Goal: Information Seeking & Learning: Learn about a topic

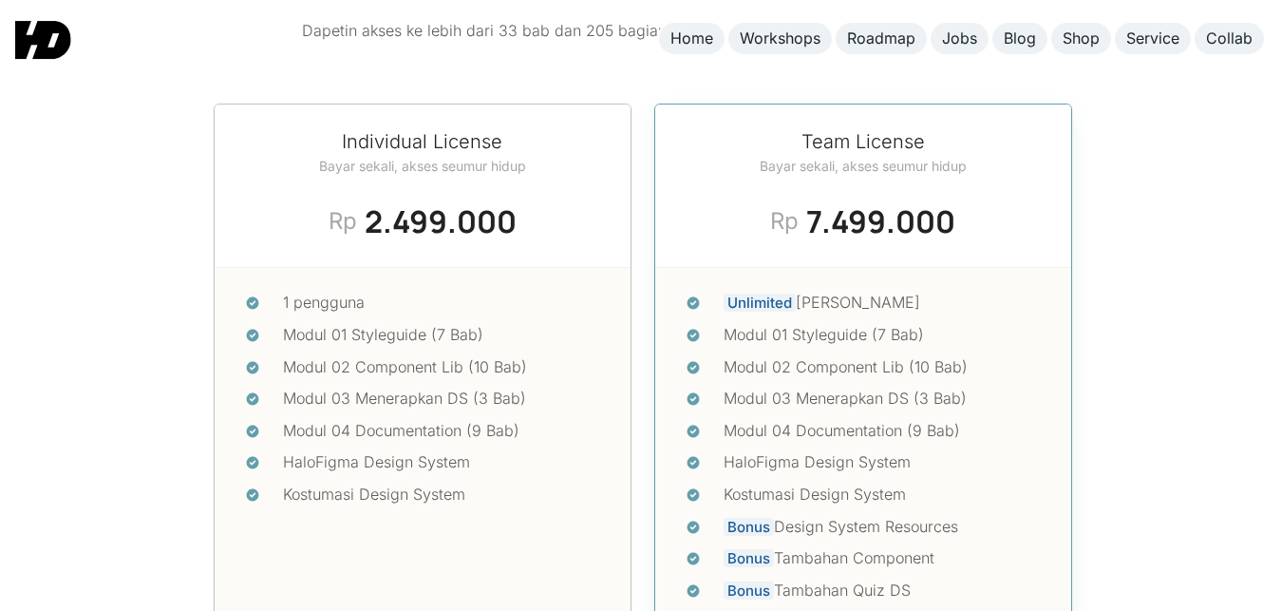
scroll to position [7902, 0]
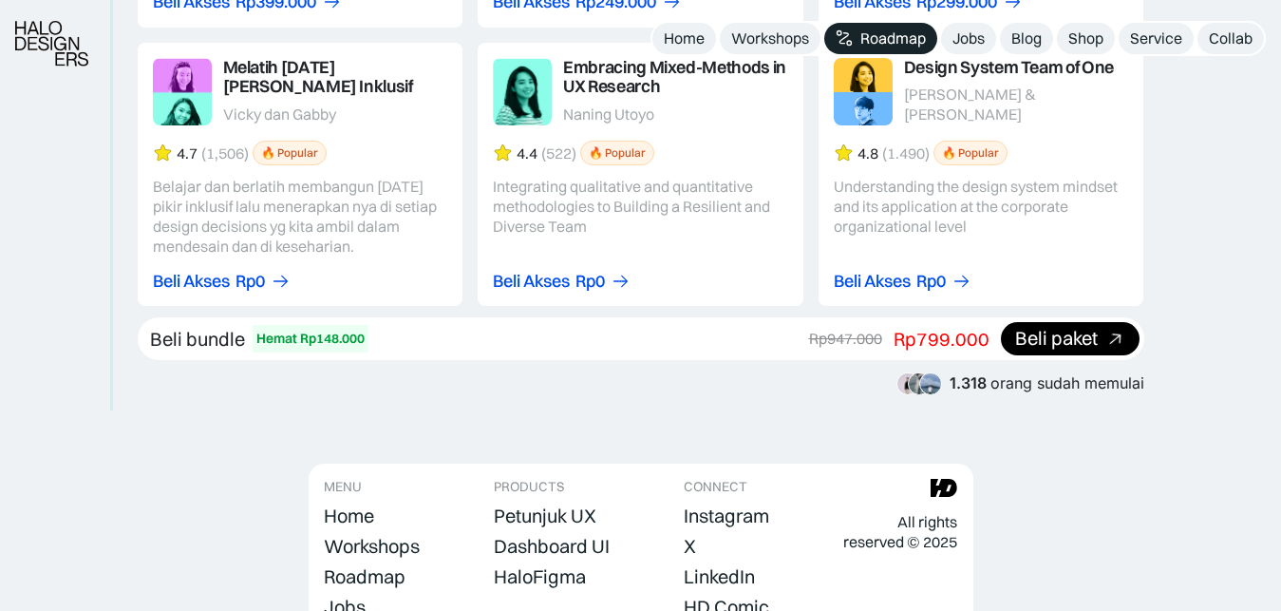
scroll to position [3601, 0]
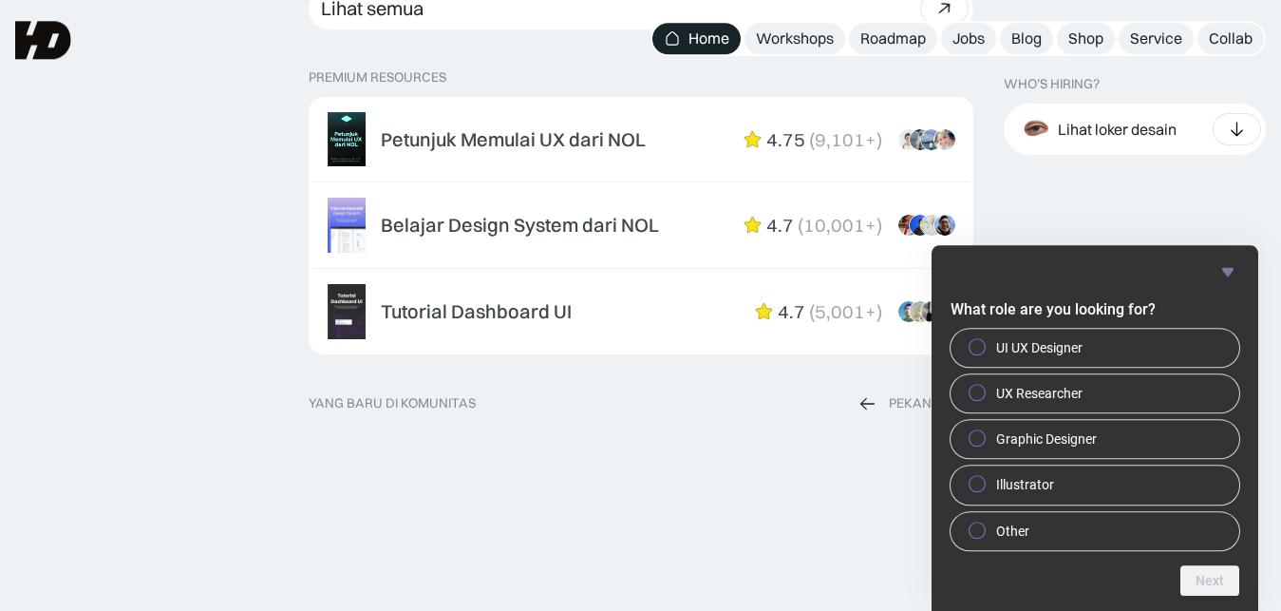
scroll to position [2972, 0]
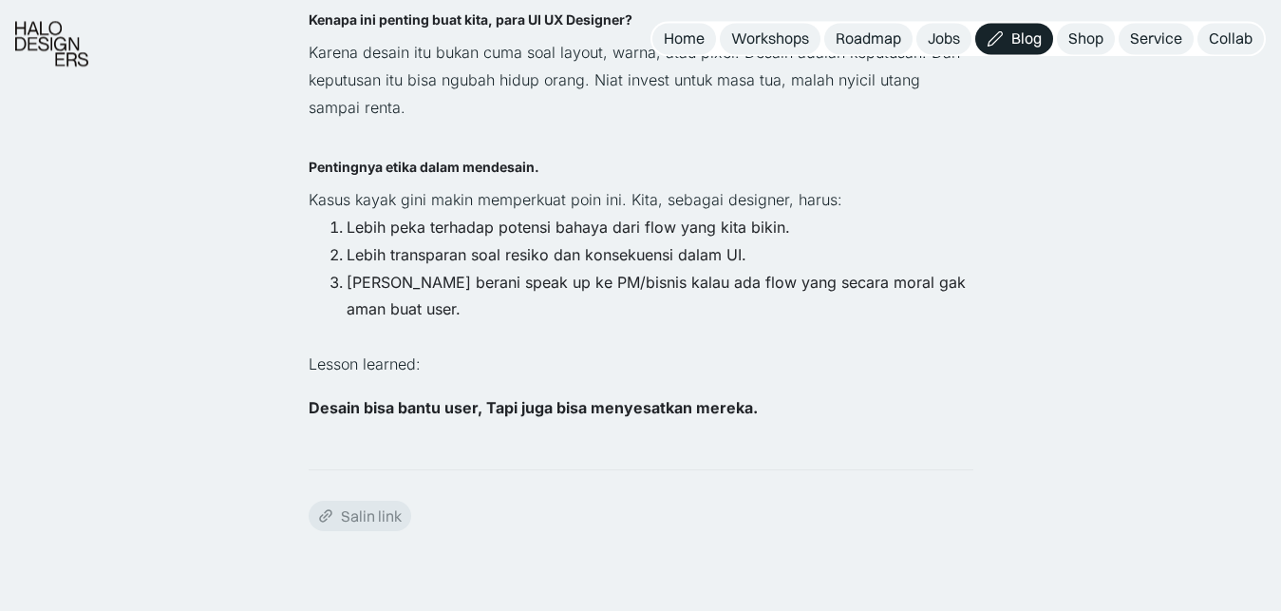
scroll to position [3970, 0]
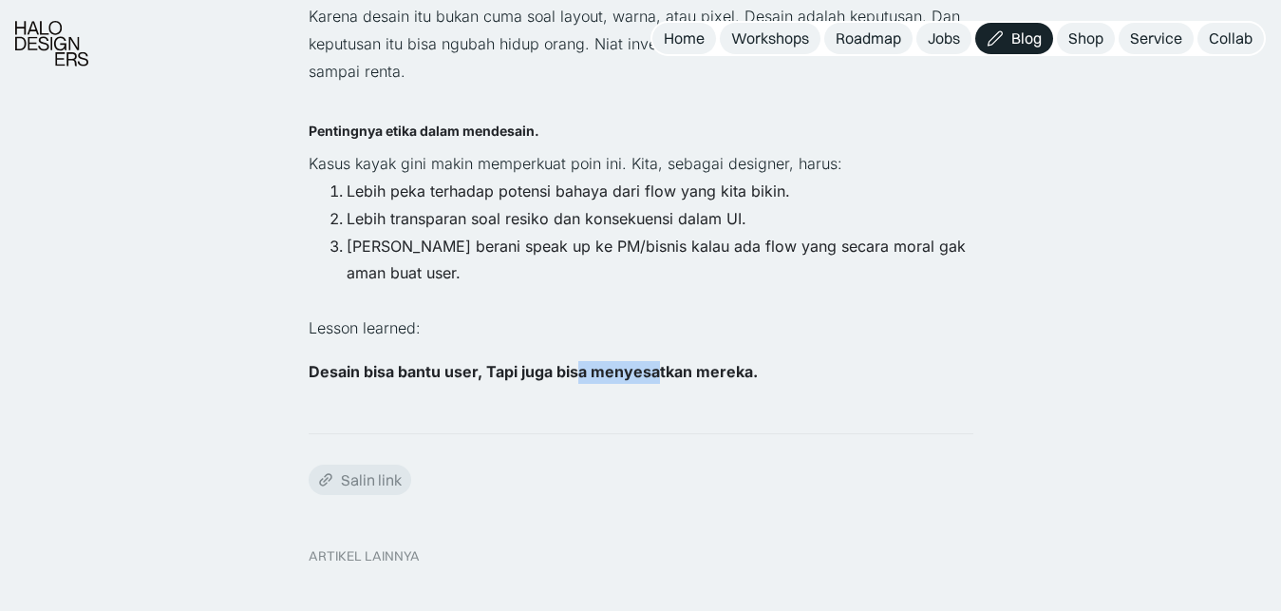
drag, startPoint x: 655, startPoint y: 378, endPoint x: 579, endPoint y: 383, distance: 76.1
click at [579, 383] on h4 "Desain bisa bantu user, Tapi juga bisa menyesatkan mereka." at bounding box center [641, 372] width 665 height 23
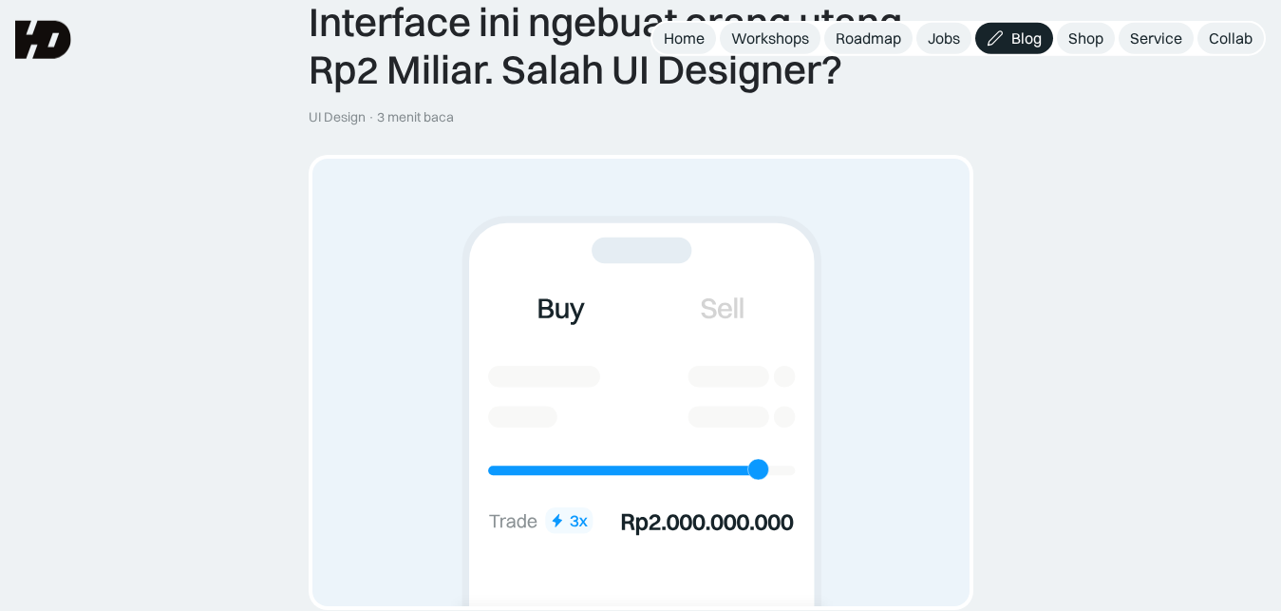
scroll to position [0, 0]
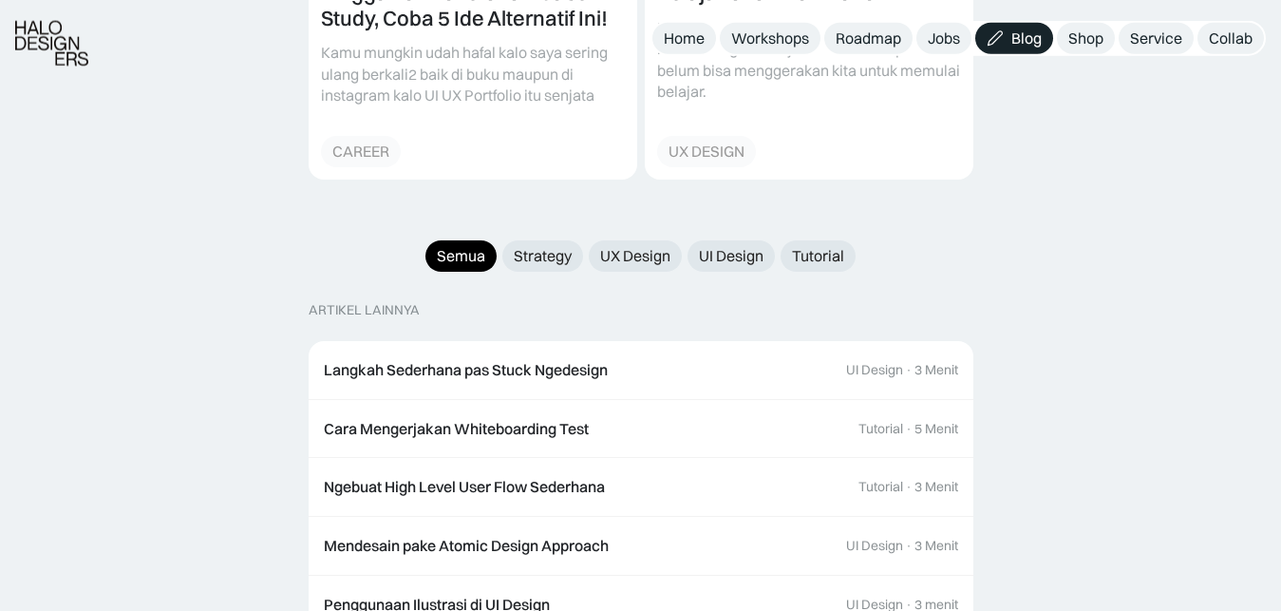
scroll to position [1809, 0]
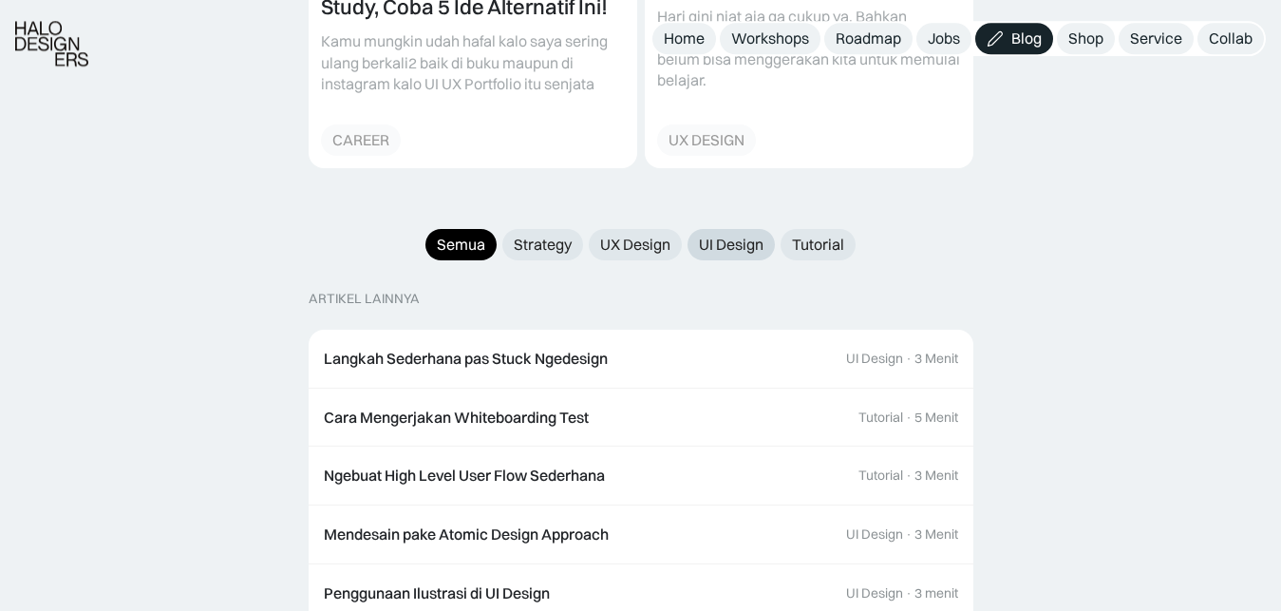
click at [738, 235] on div "UI Design" at bounding box center [731, 245] width 65 height 20
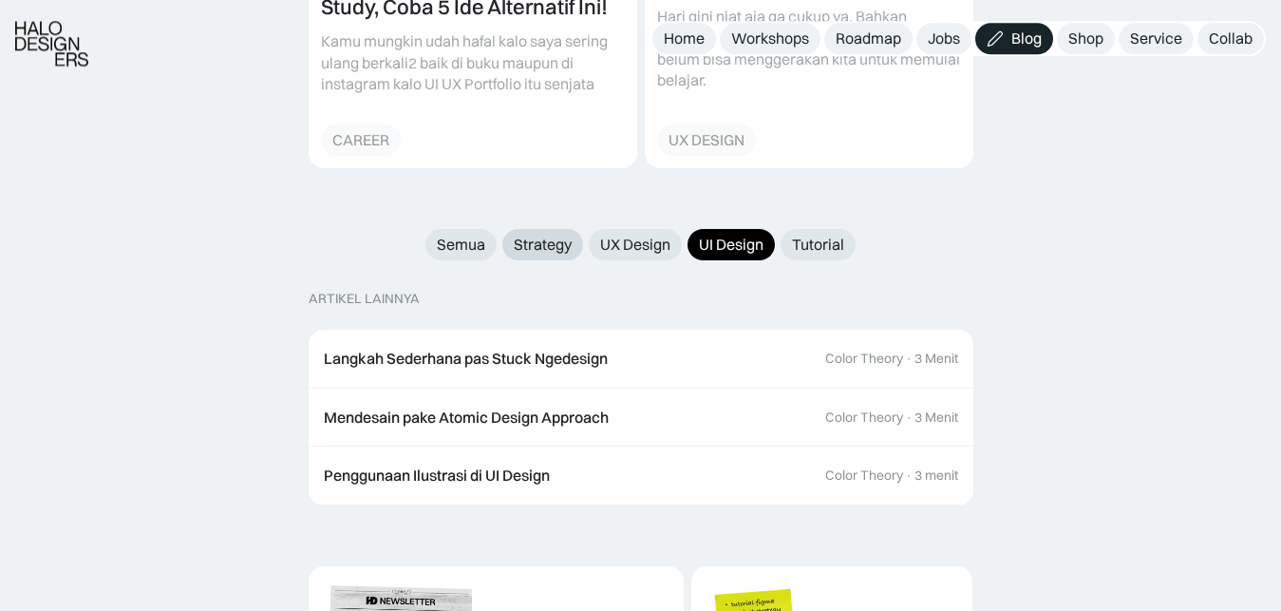
click at [567, 235] on div "Strategy" at bounding box center [543, 245] width 58 height 20
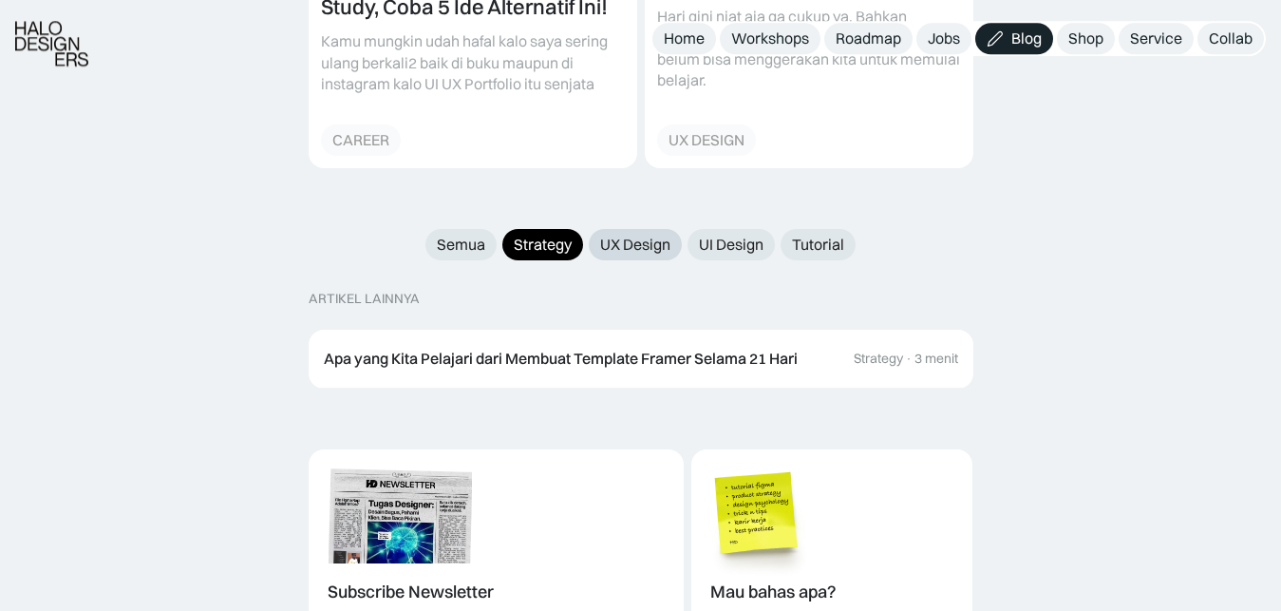
click at [622, 235] on div "UX Design" at bounding box center [635, 245] width 70 height 20
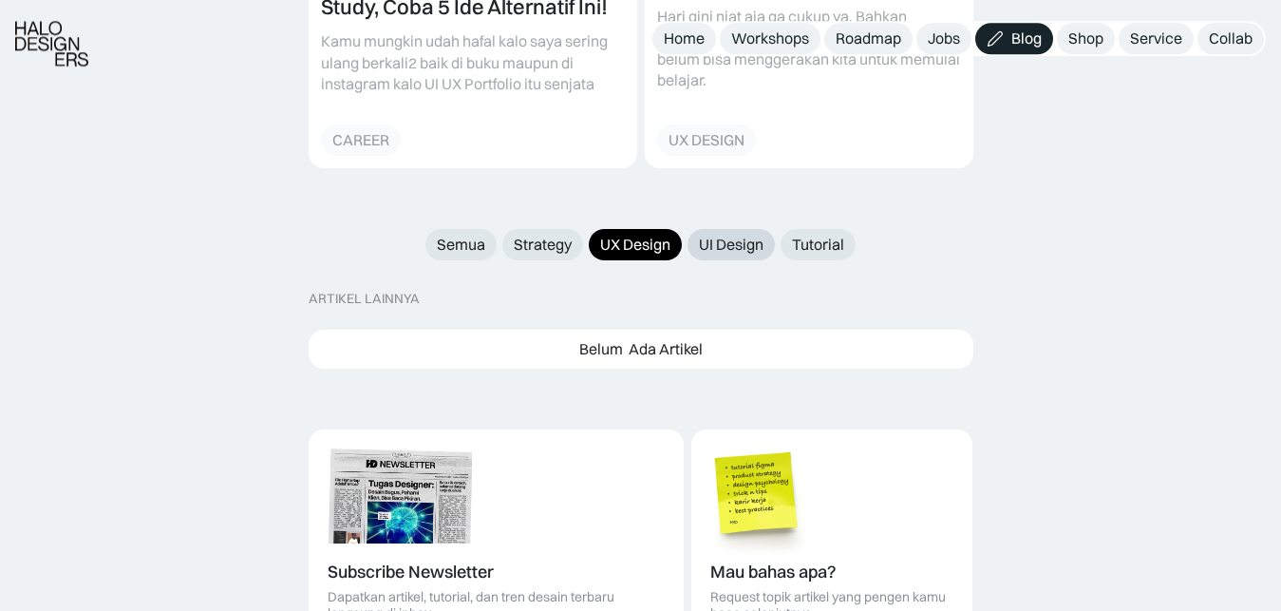
click at [729, 235] on div "UI Design" at bounding box center [731, 245] width 65 height 20
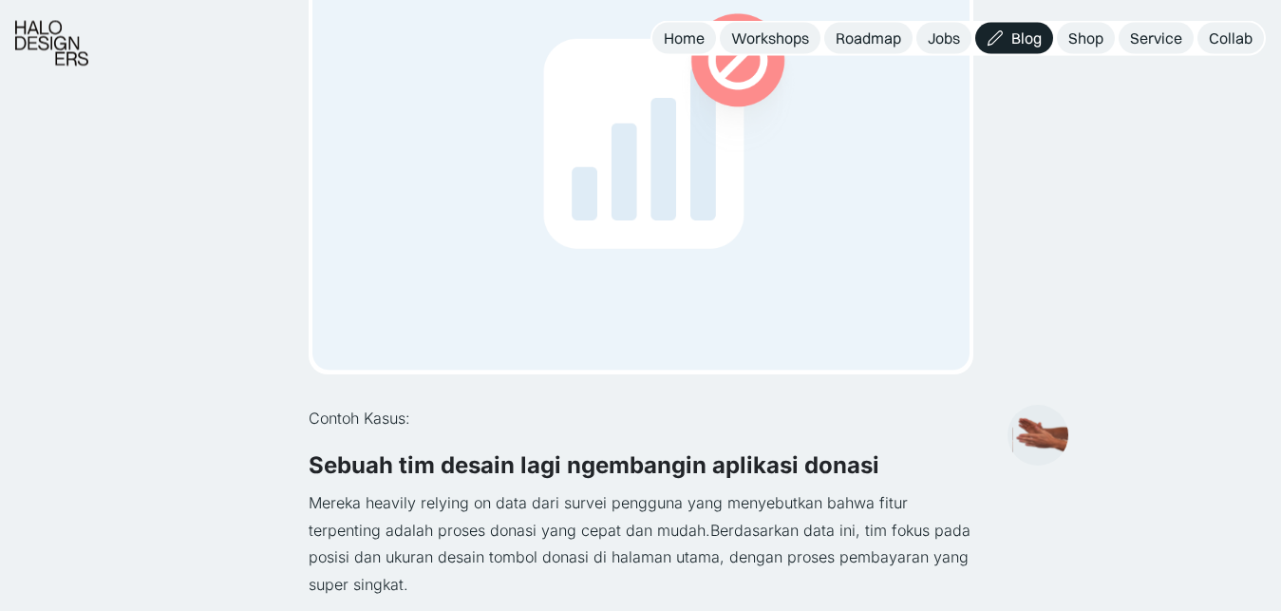
scroll to position [484, 0]
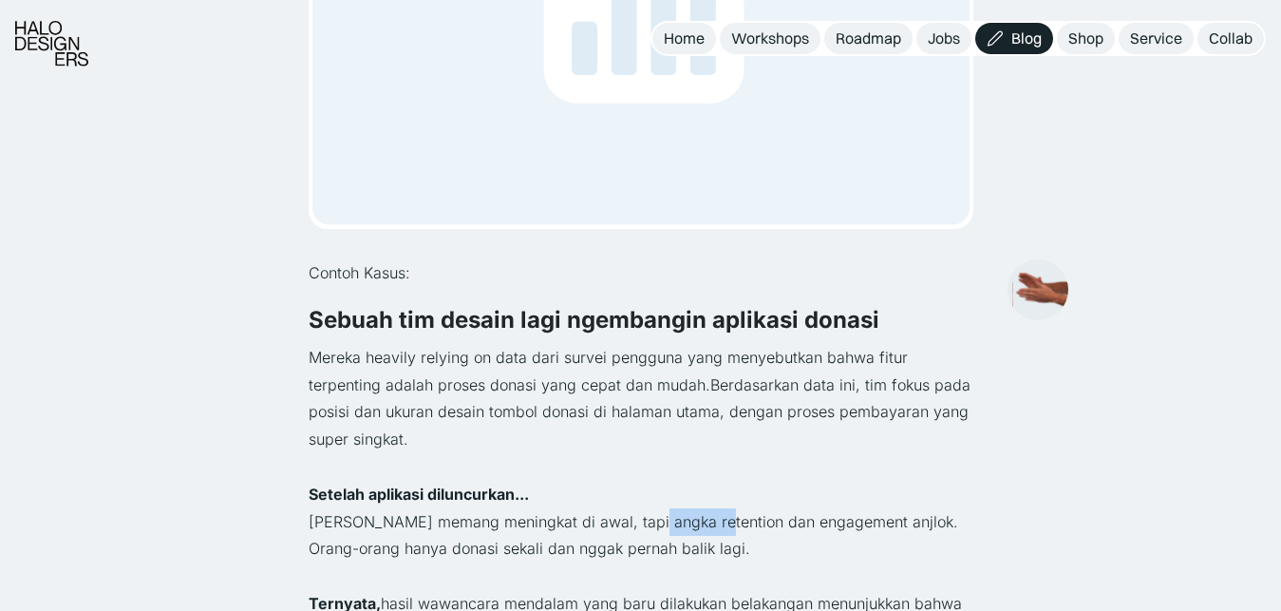
drag, startPoint x: 641, startPoint y: 527, endPoint x: 701, endPoint y: 513, distance: 61.5
click at [701, 513] on p "Donasi memang meningkat di awal, tapi angka retention dan engagement anjlok. Or…" at bounding box center [641, 535] width 665 height 55
copy p "retention"
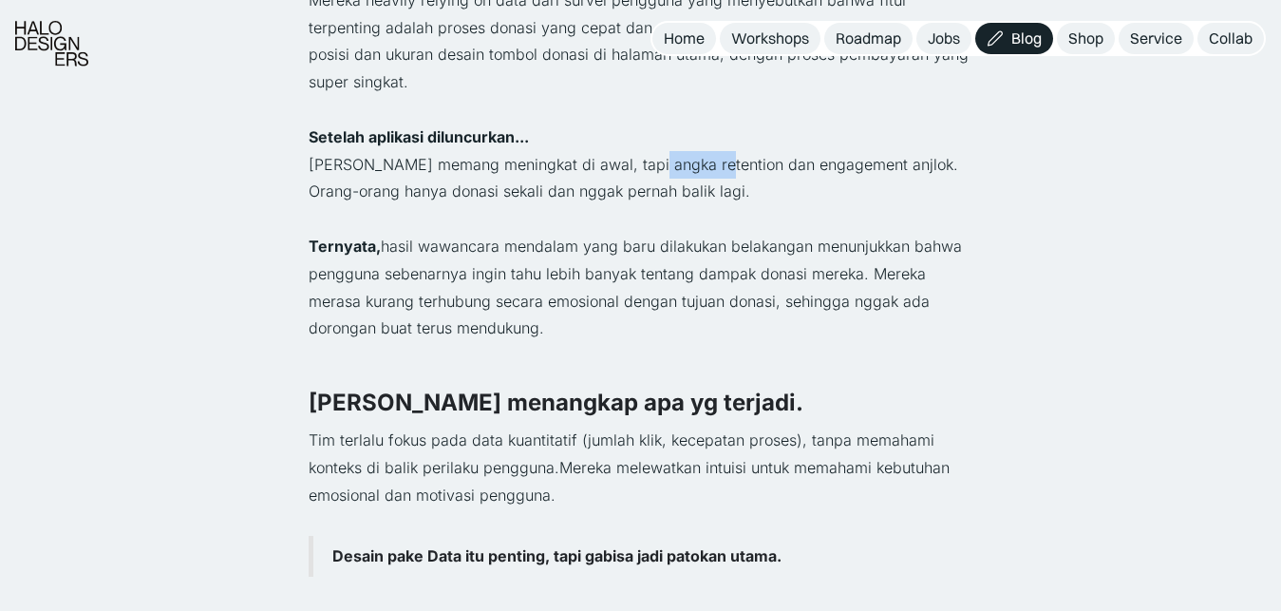
scroll to position [872, 0]
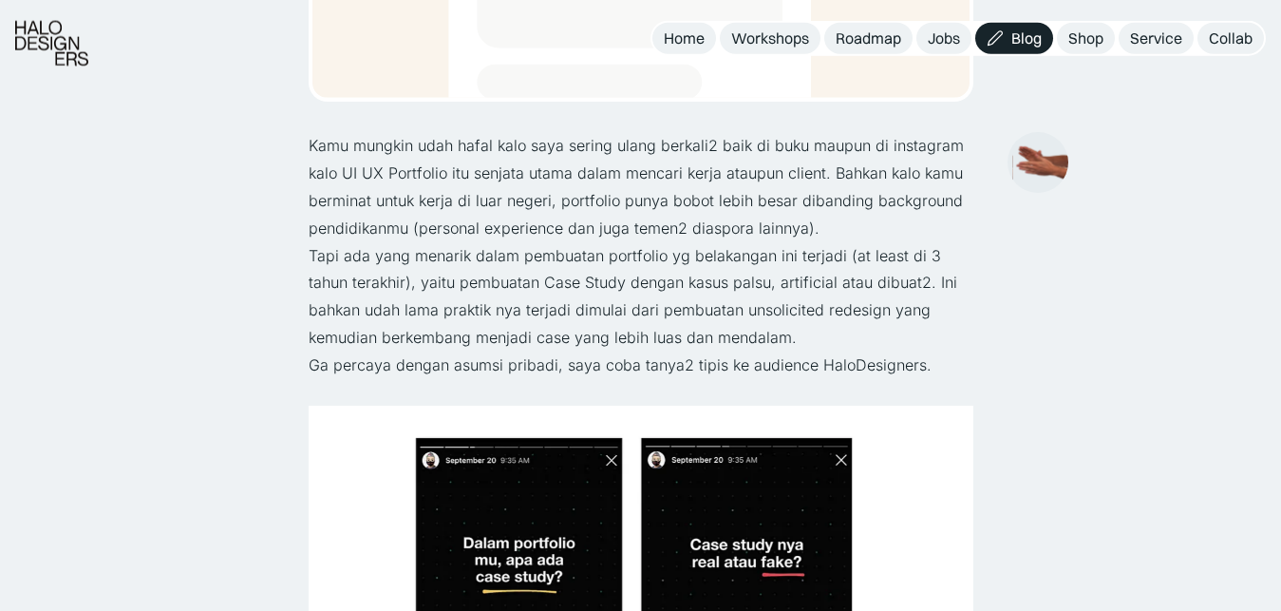
scroll to position [678, 0]
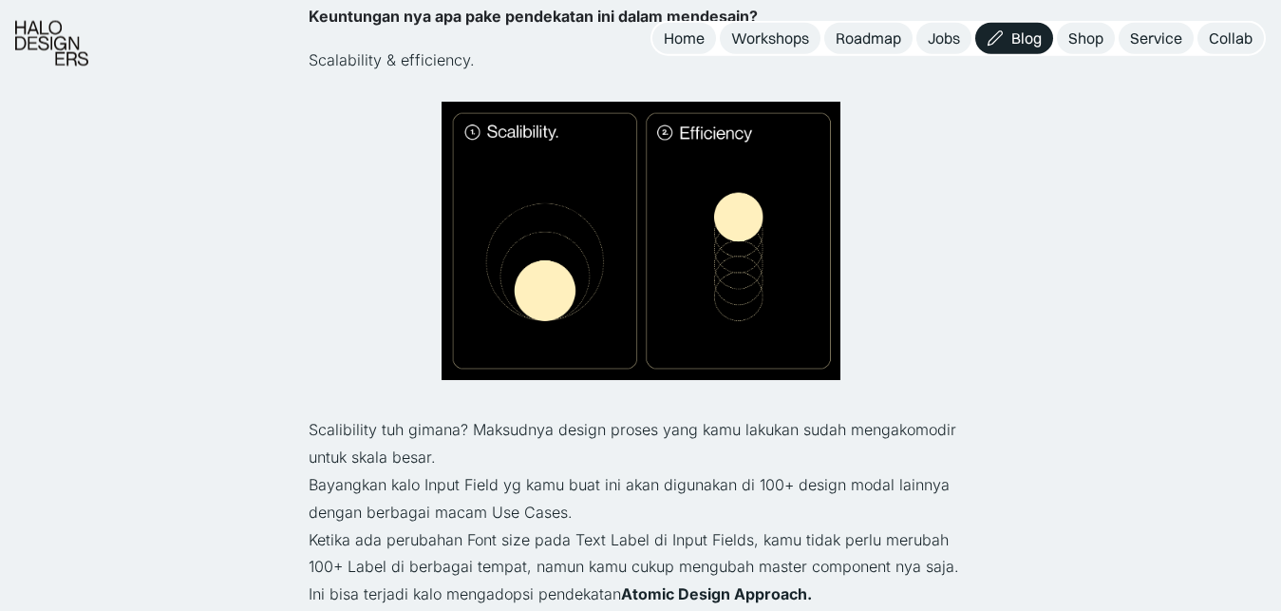
scroll to position [2458, 0]
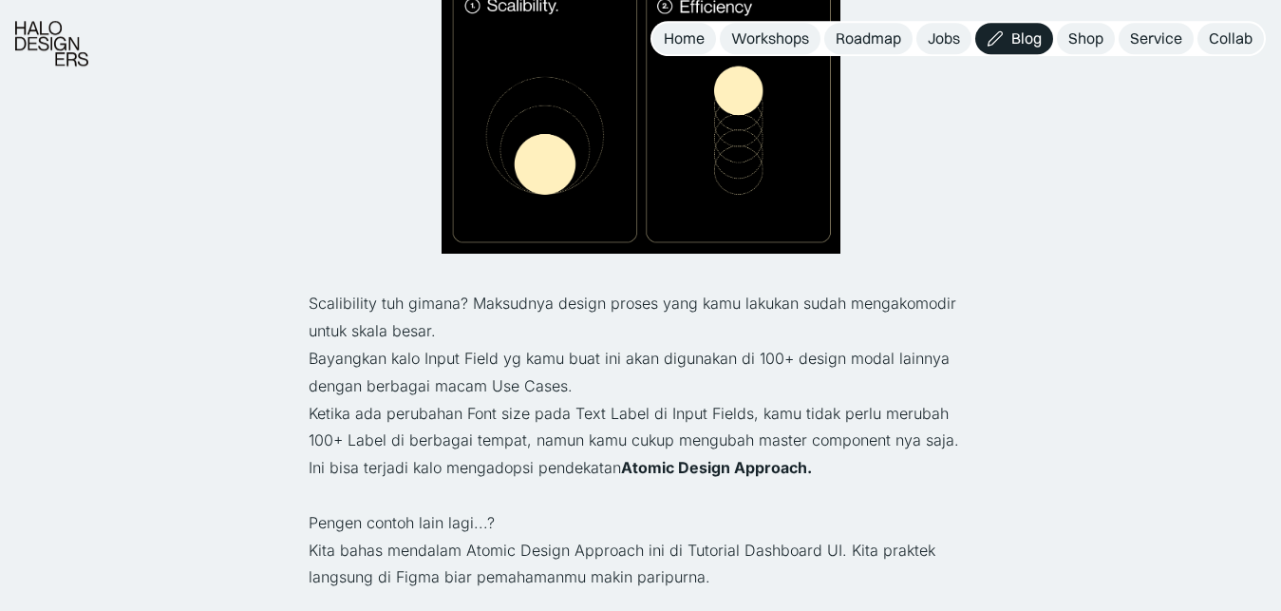
click at [977, 304] on div "Kembali Mendesain pake Atomic Design Approach UI Design · 3 Menit Sederhananya …" at bounding box center [640, 261] width 1281 height 5439
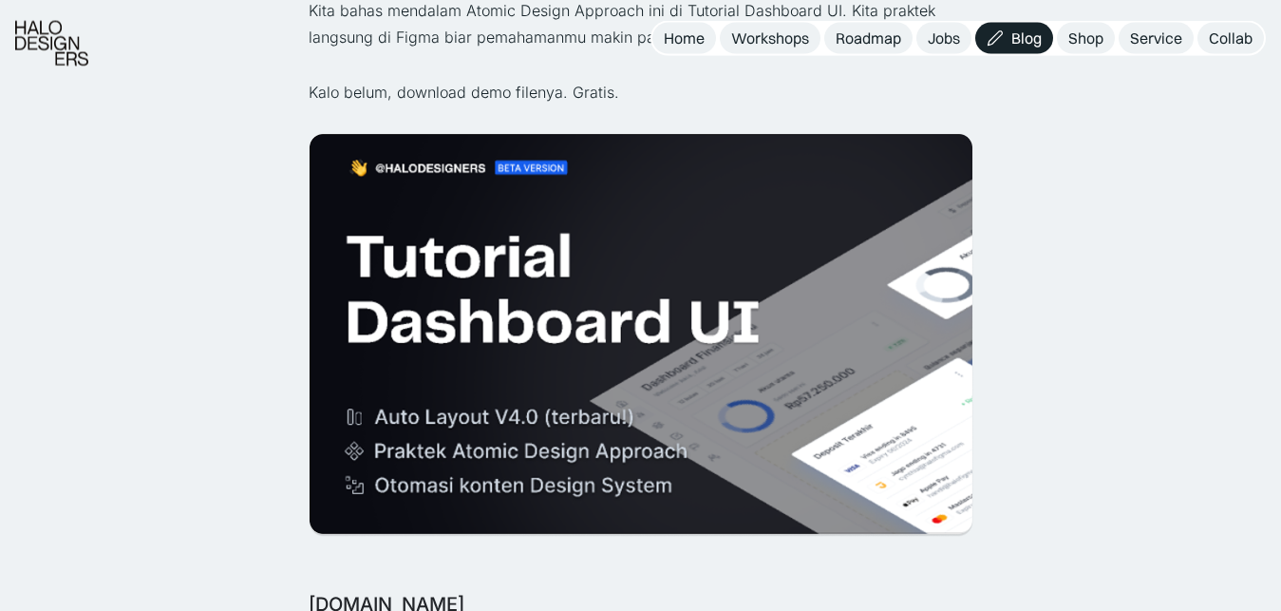
scroll to position [2943, 0]
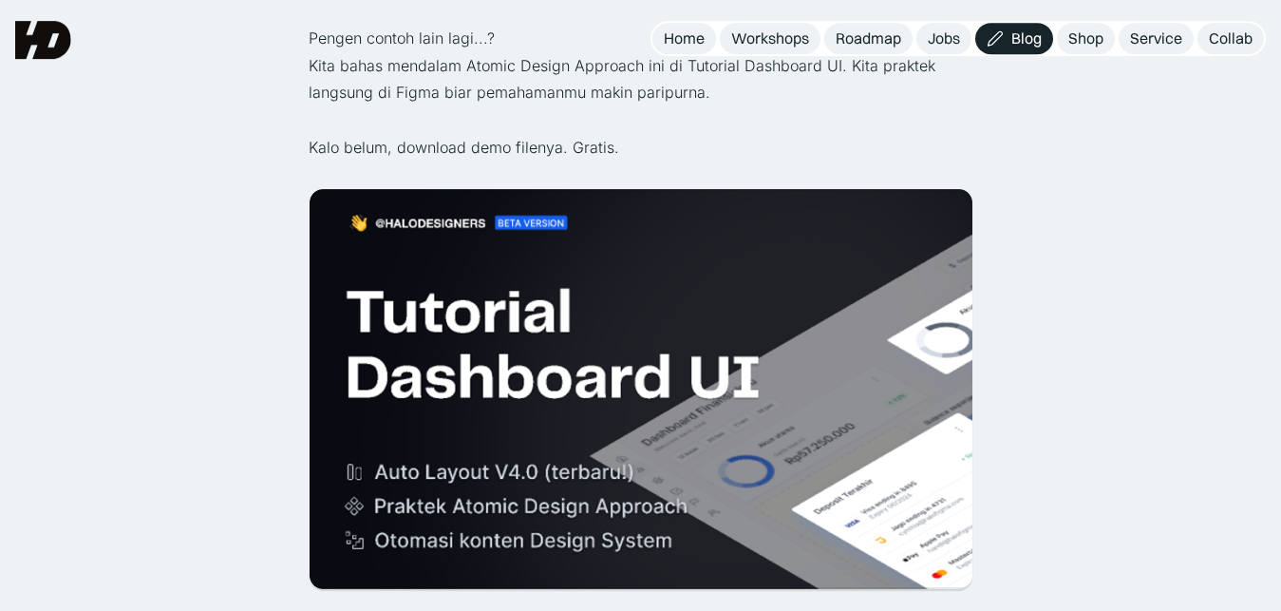
click at [406, 134] on p "Kalo belum, download demo filenya. Gratis." at bounding box center [641, 148] width 665 height 28
click at [506, 373] on img at bounding box center [641, 390] width 665 height 403
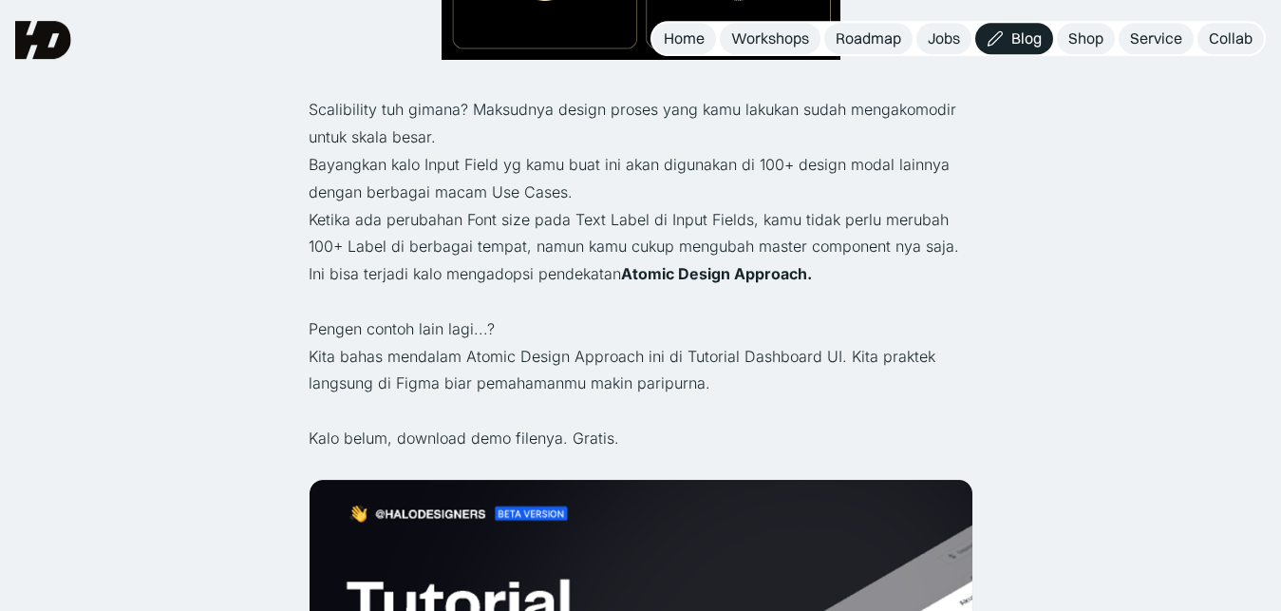
click at [830, 343] on p "Kita bahas mendalam Atomic Design Approach ini di Tutorial Dashboard UI. Kita p…" at bounding box center [641, 370] width 665 height 55
drag, startPoint x: 859, startPoint y: 324, endPoint x: 873, endPoint y: 329, distance: 15.0
click at [873, 343] on p "Kita bahas mendalam Atomic Design Approach ini di Tutorial Dashboard UI. Kita p…" at bounding box center [641, 370] width 665 height 55
drag, startPoint x: 472, startPoint y: 411, endPoint x: 520, endPoint y: 410, distance: 47.5
click at [520, 425] on p "Kalo belum, download demo filenya. Gratis." at bounding box center [641, 439] width 665 height 28
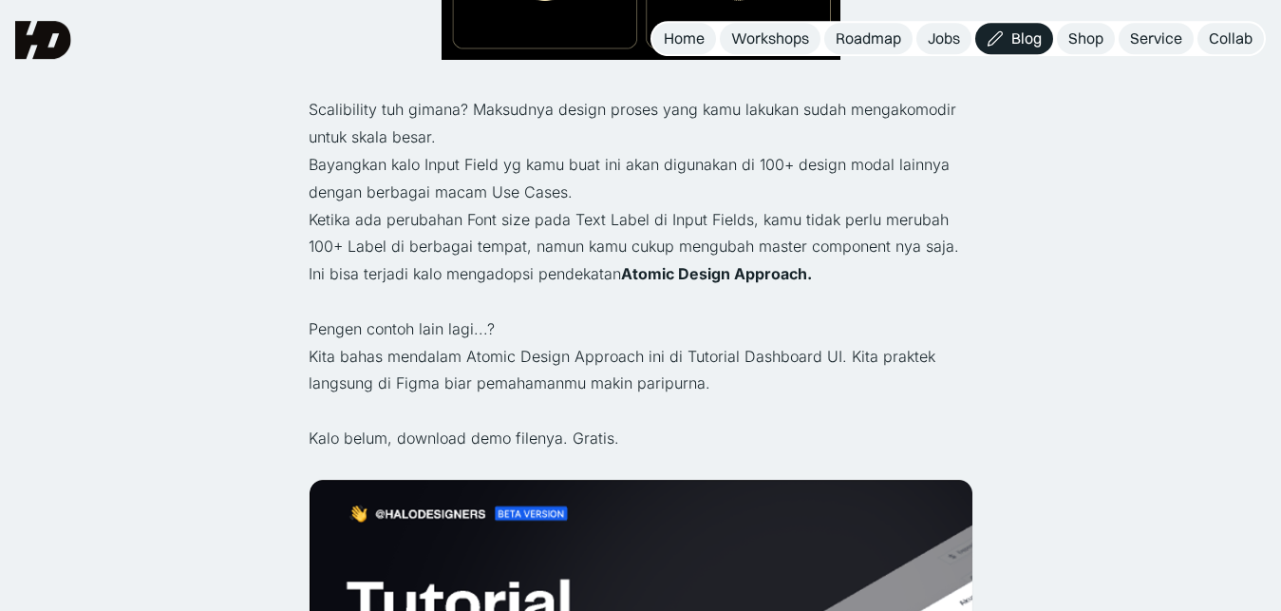
click at [569, 425] on p "Kalo belum, download demo filenya. Gratis." at bounding box center [641, 439] width 665 height 28
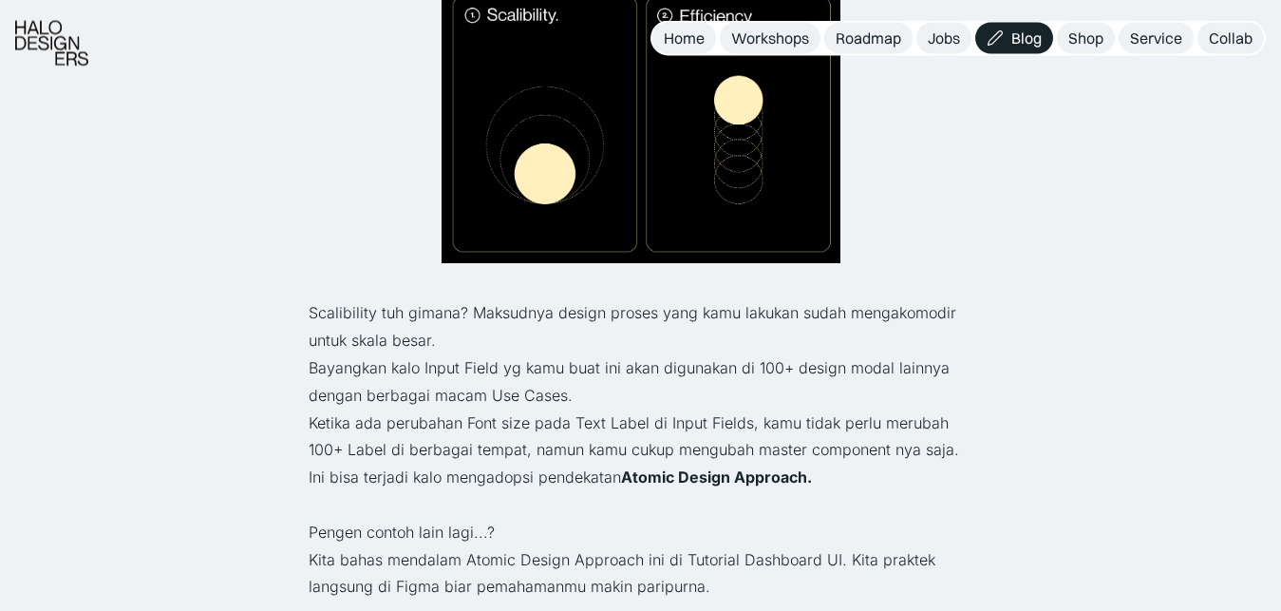
scroll to position [2458, 0]
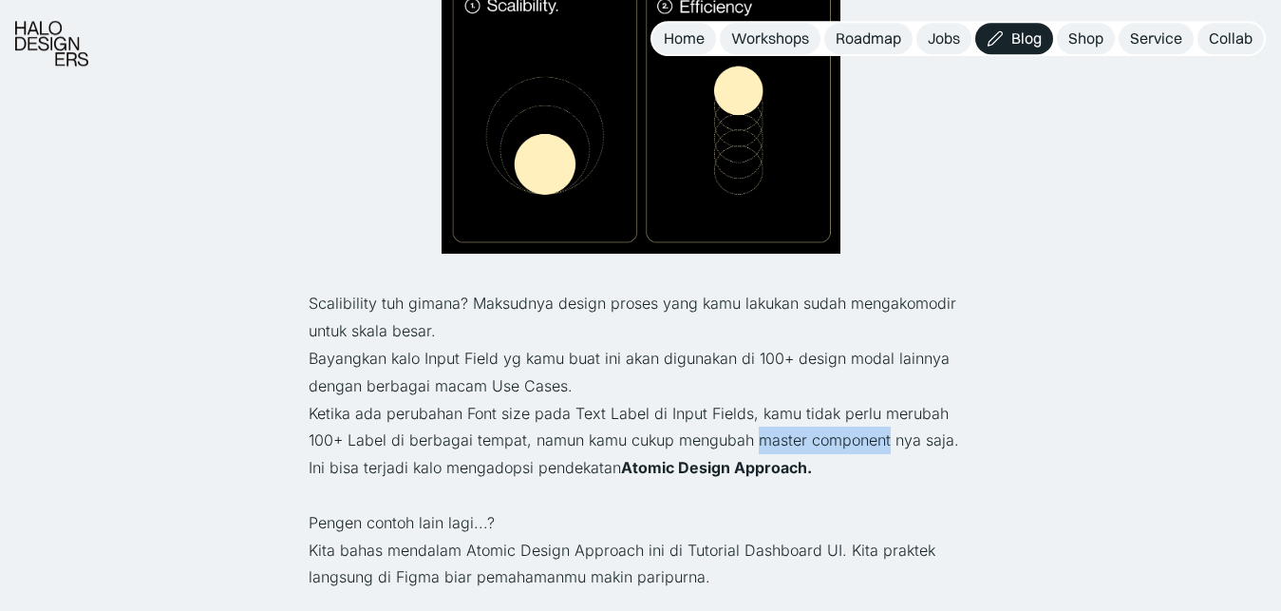
drag, startPoint x: 758, startPoint y: 415, endPoint x: 886, endPoint y: 415, distance: 128.2
click at [886, 415] on p "Ketika ada perubahan Font size pada Text Label di Input Fields, kamu tidak perl…" at bounding box center [641, 427] width 665 height 55
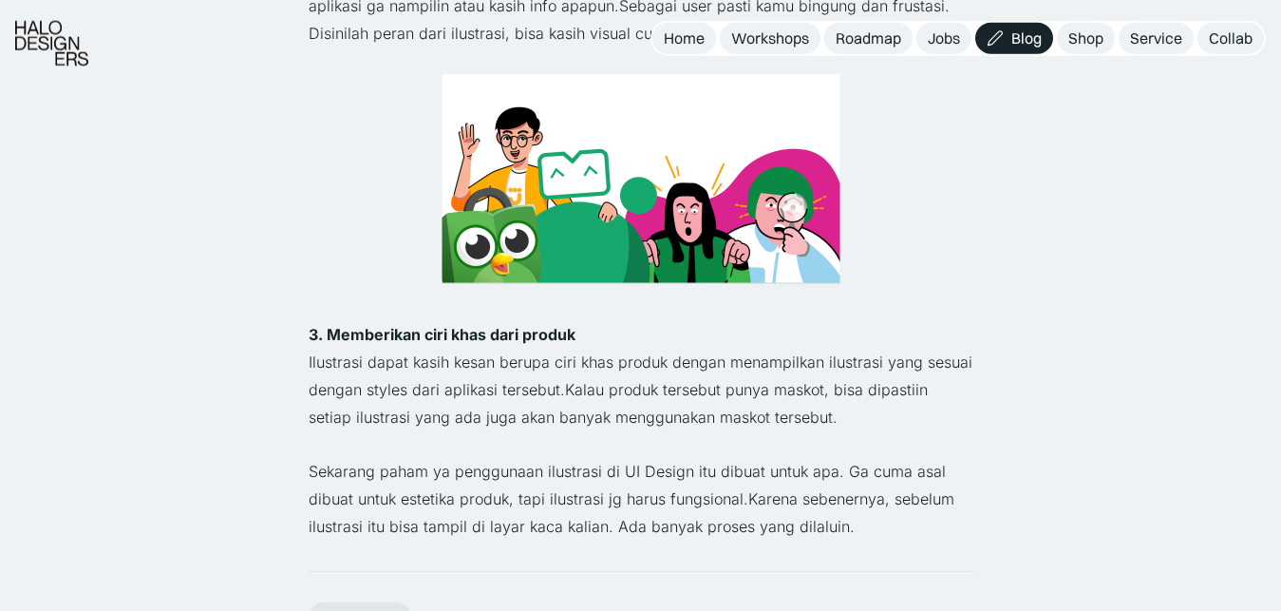
scroll to position [2131, 0]
